Goal: Information Seeking & Learning: Learn about a topic

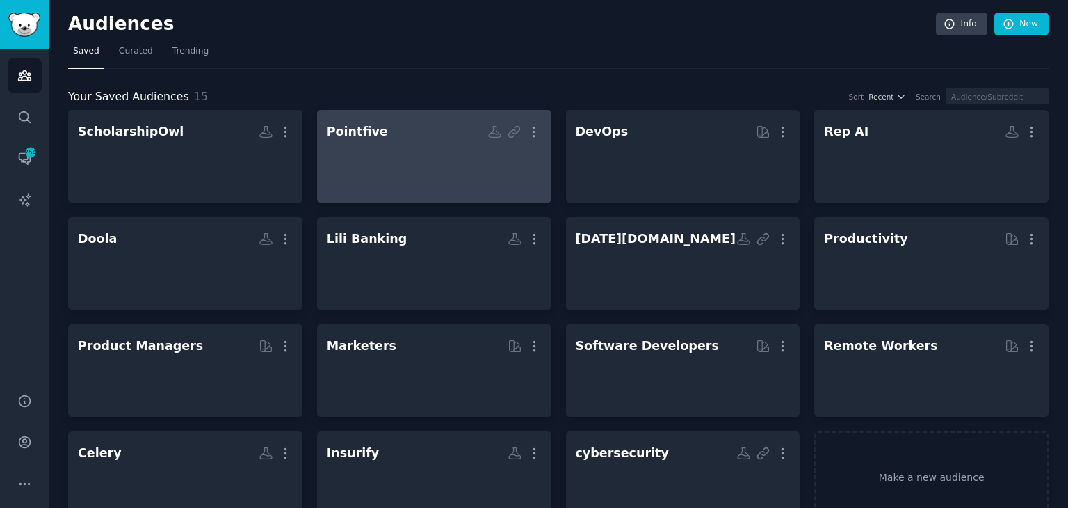
click at [373, 180] on div at bounding box center [434, 168] width 215 height 49
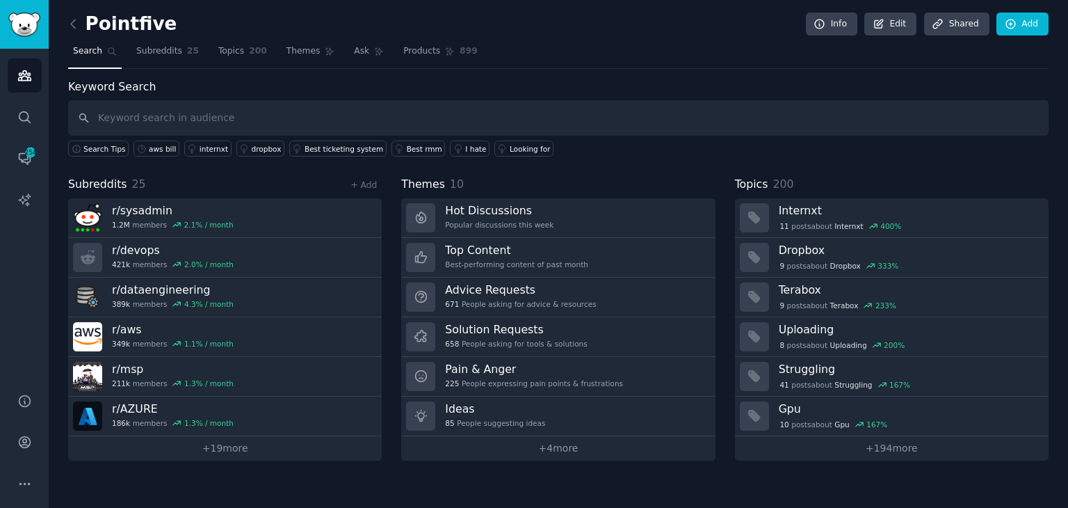
click at [228, 112] on input "text" at bounding box center [558, 117] width 981 height 35
type input "hey"
type input "c"
type input "cost"
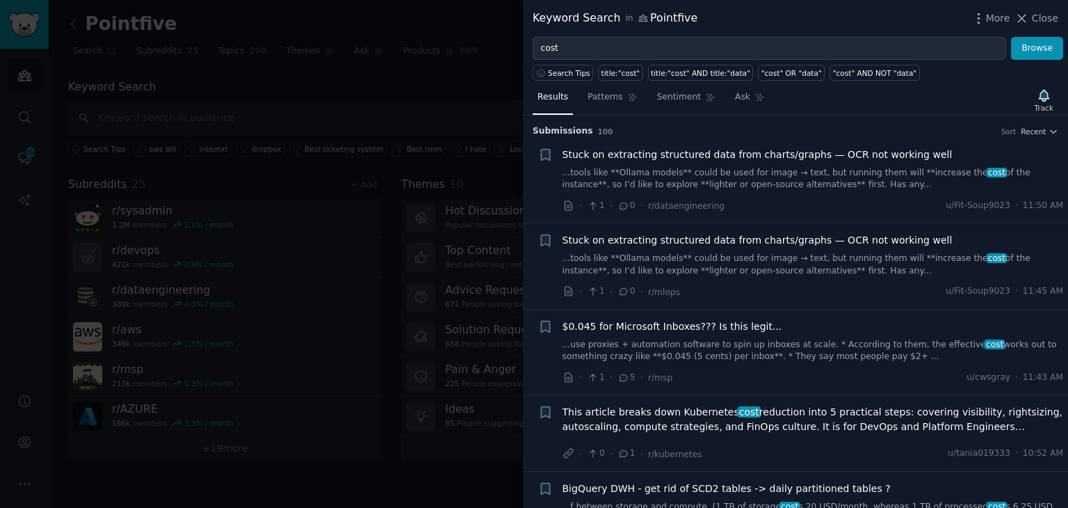
click at [228, 88] on div at bounding box center [534, 254] width 1068 height 508
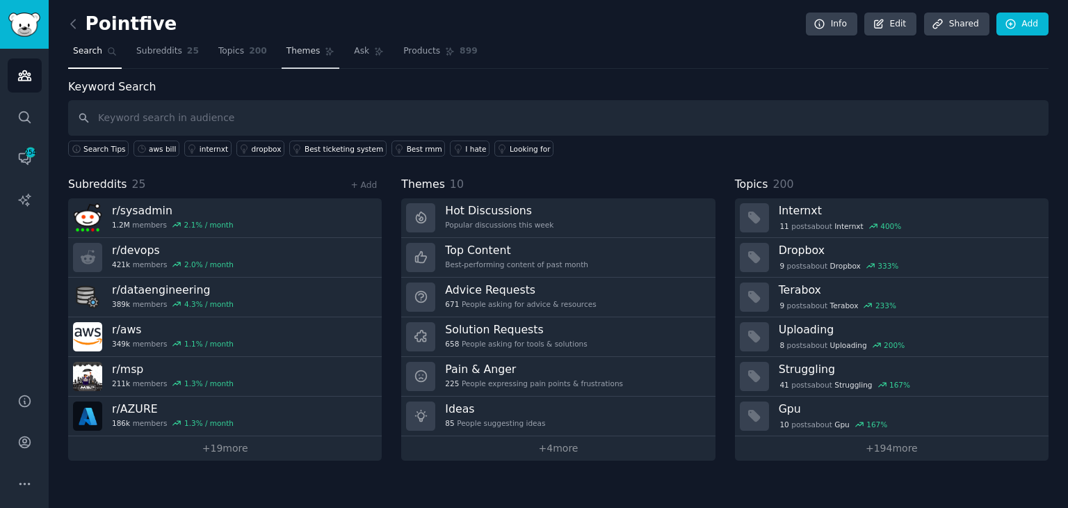
click at [312, 58] on link "Themes" at bounding box center [311, 54] width 58 height 29
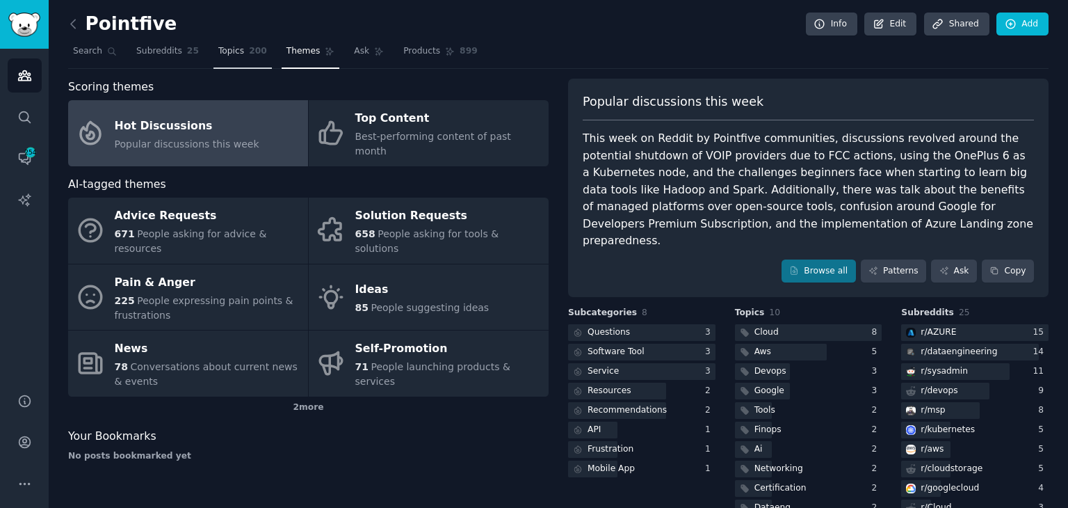
click at [230, 43] on link "Topics 200" at bounding box center [242, 54] width 58 height 29
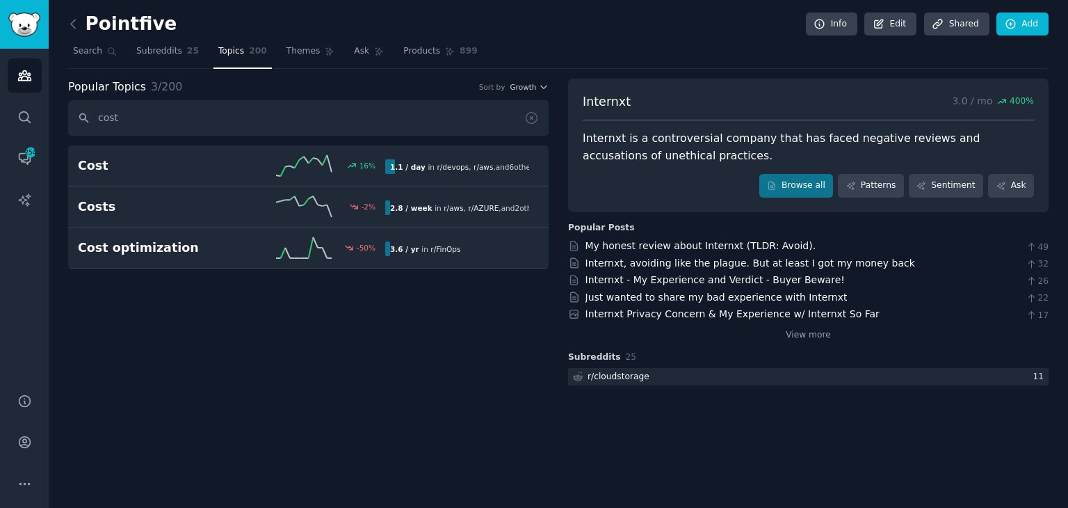
type input "cost"
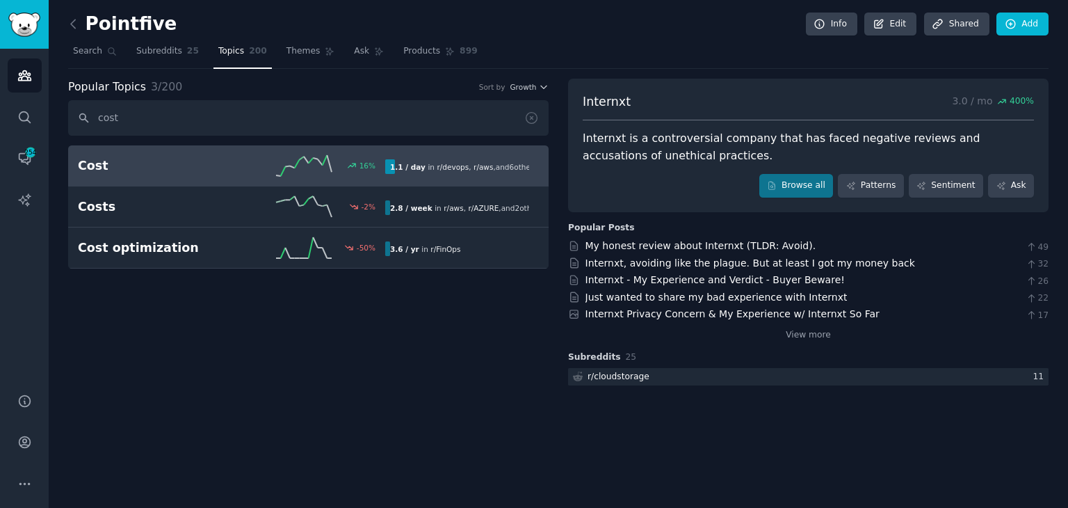
click at [191, 174] on div "Cost 16 % 1.1 / day in r/ devops , r/ aws , and 6 other s" at bounding box center [308, 165] width 461 height 21
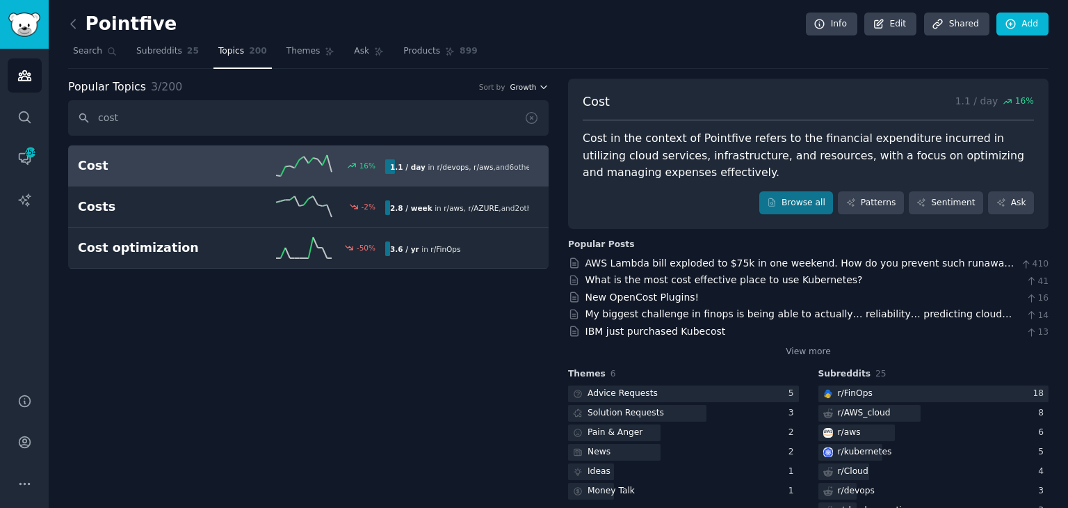
click at [519, 90] on span "Growth" at bounding box center [523, 87] width 26 height 10
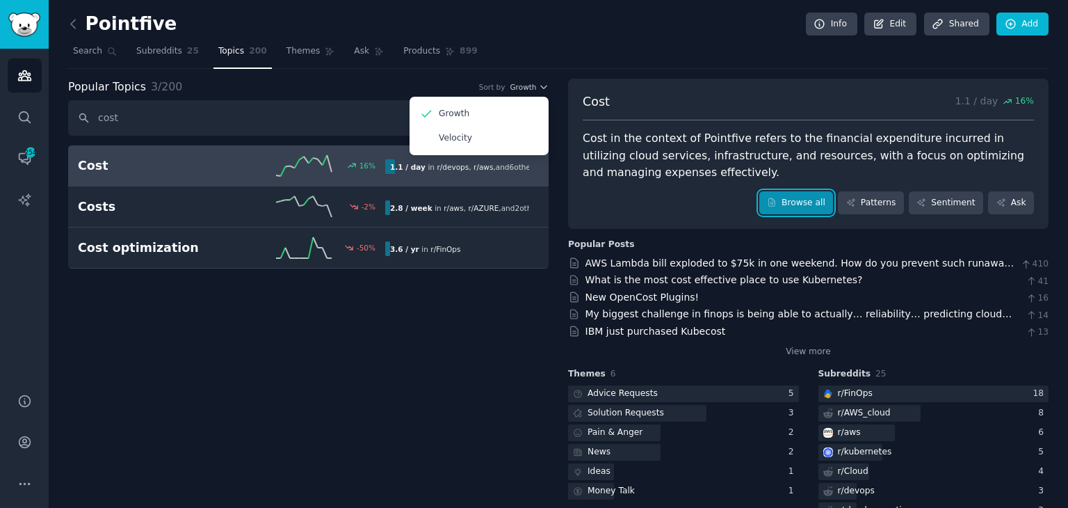
click at [815, 204] on link "Browse all" at bounding box center [796, 203] width 74 height 24
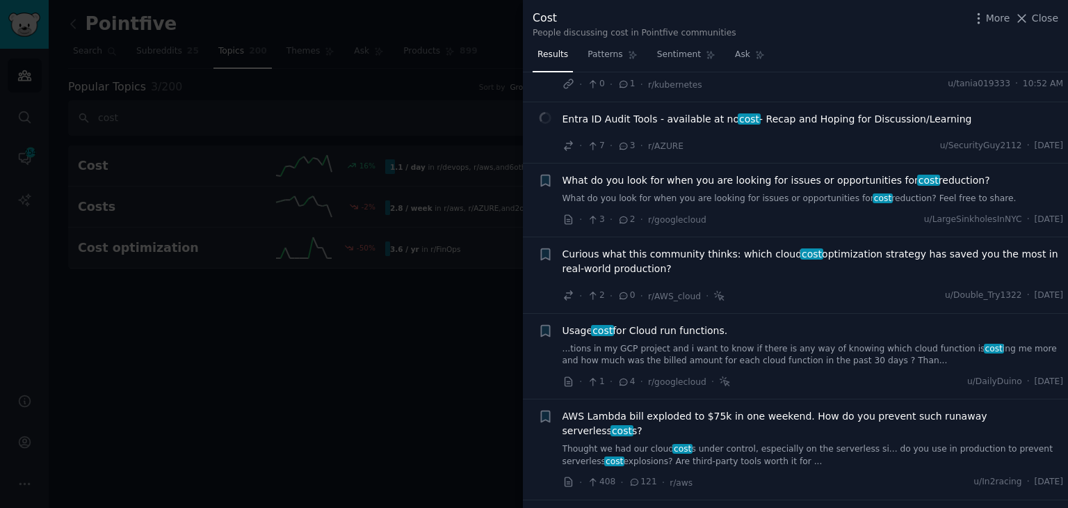
scroll to position [70, 0]
drag, startPoint x: 743, startPoint y: 209, endPoint x: 701, endPoint y: 176, distance: 53.4
click at [701, 176] on span "What do you look for when you are looking for issues or opportunities for cost …" at bounding box center [777, 179] width 428 height 15
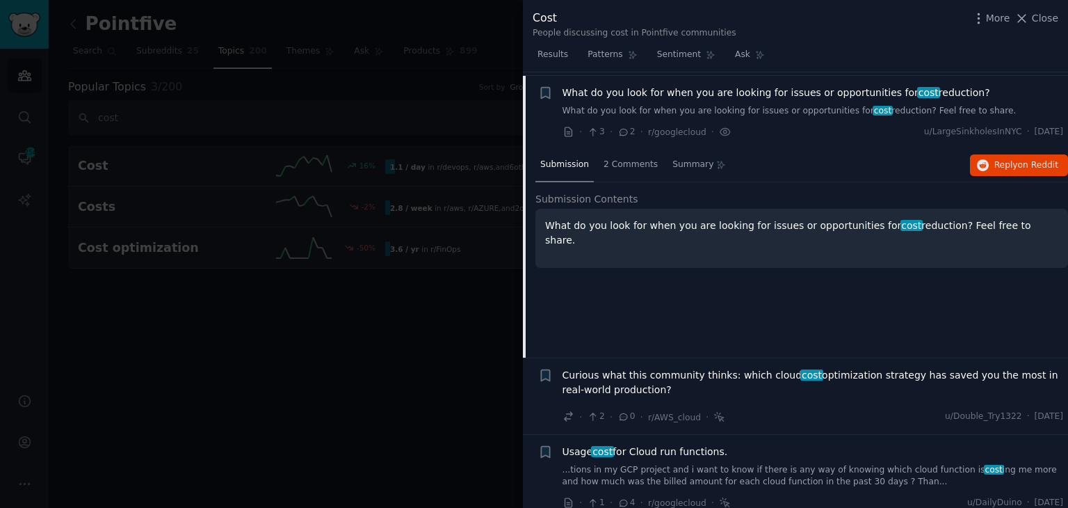
scroll to position [159, 0]
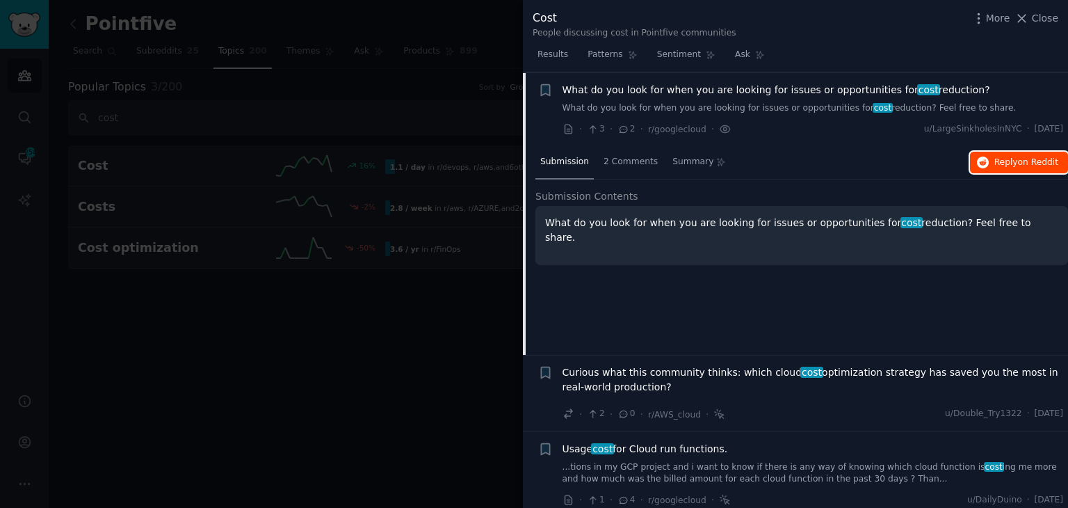
click at [990, 163] on button "Reply on Reddit" at bounding box center [1019, 163] width 98 height 22
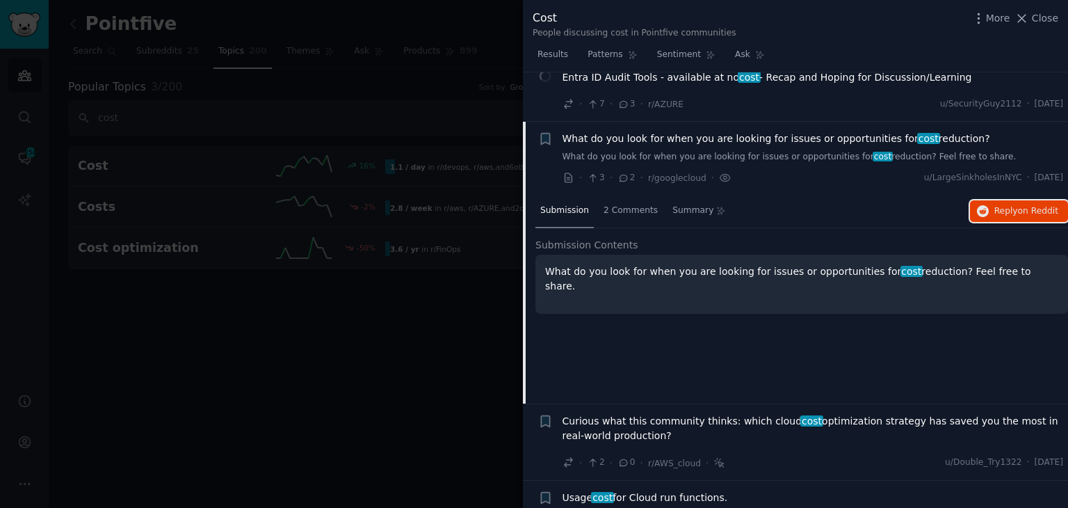
scroll to position [0, 0]
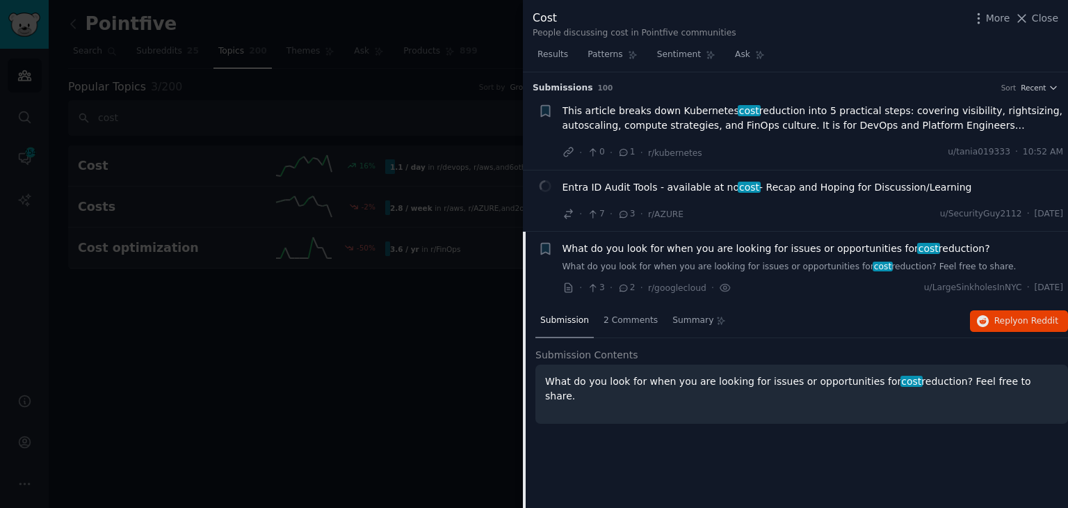
drag, startPoint x: 192, startPoint y: 384, endPoint x: 93, endPoint y: 164, distance: 240.9
click at [191, 380] on div at bounding box center [534, 254] width 1068 height 508
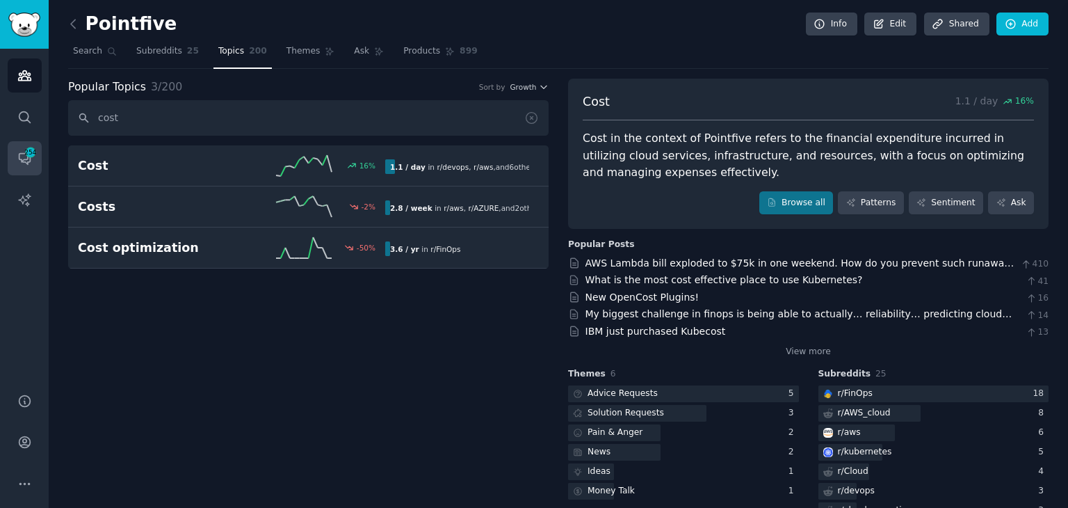
click at [16, 161] on link "Conversations 254" at bounding box center [25, 158] width 34 height 34
